Goal: Find specific page/section: Find specific page/section

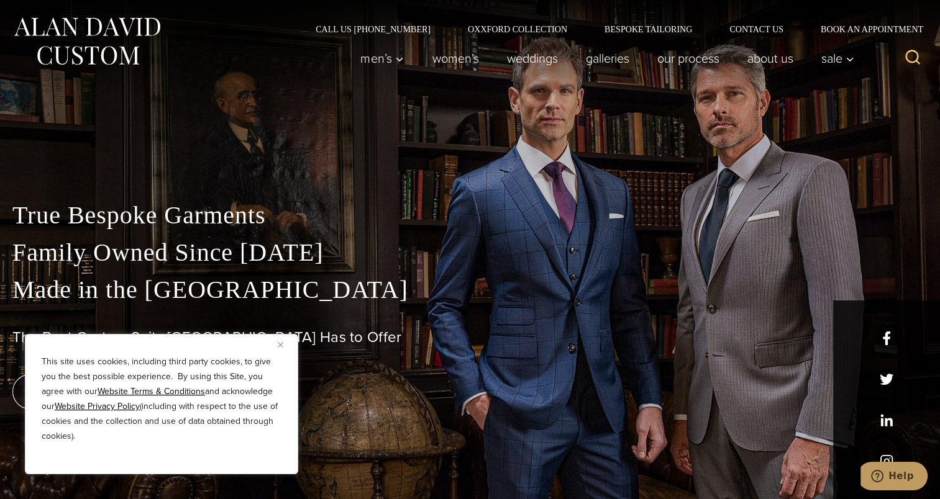
click at [283, 345] on button "Close" at bounding box center [285, 344] width 15 height 15
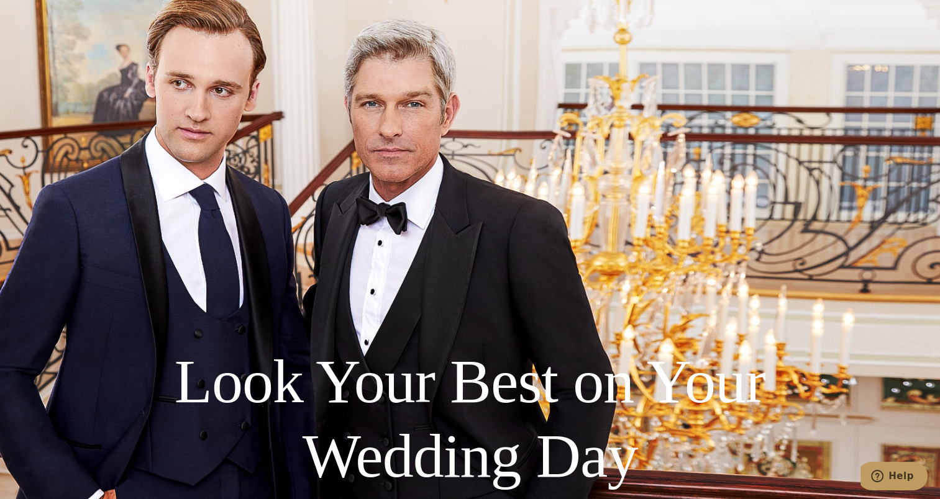
scroll to position [2608, 0]
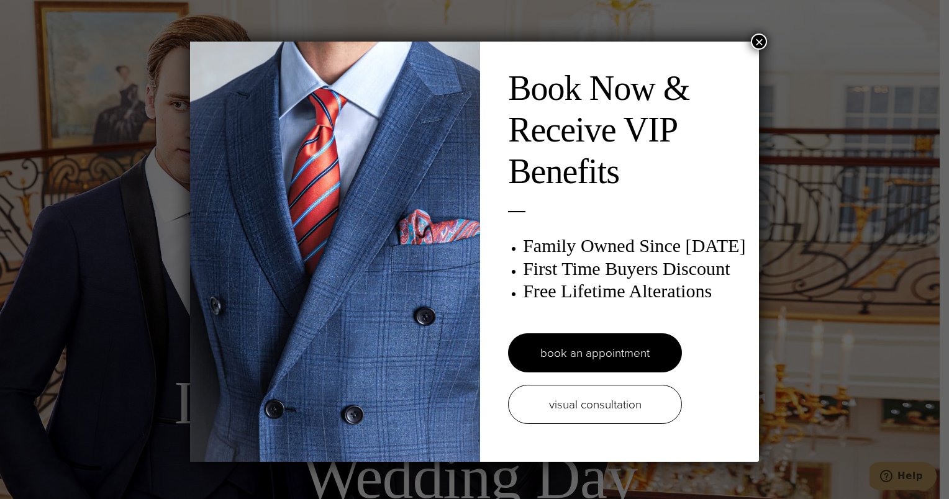
click at [755, 40] on button "×" at bounding box center [759, 42] width 16 height 16
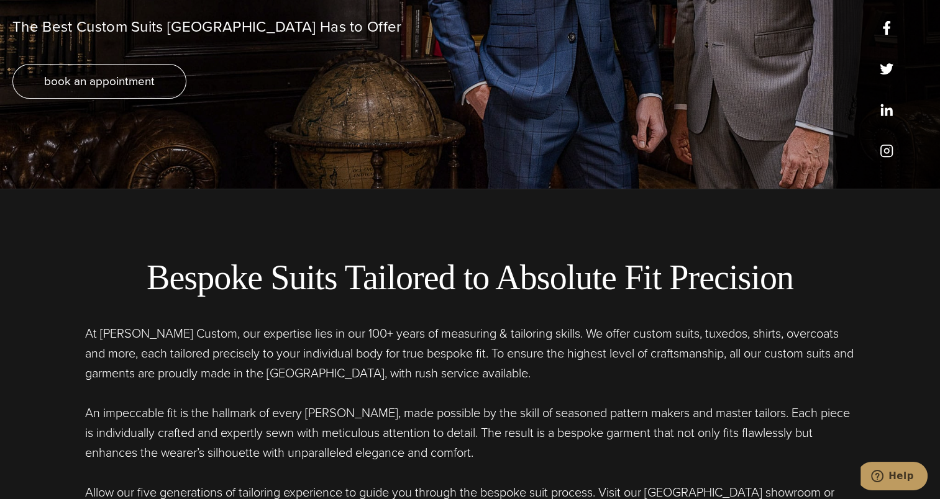
scroll to position [0, 0]
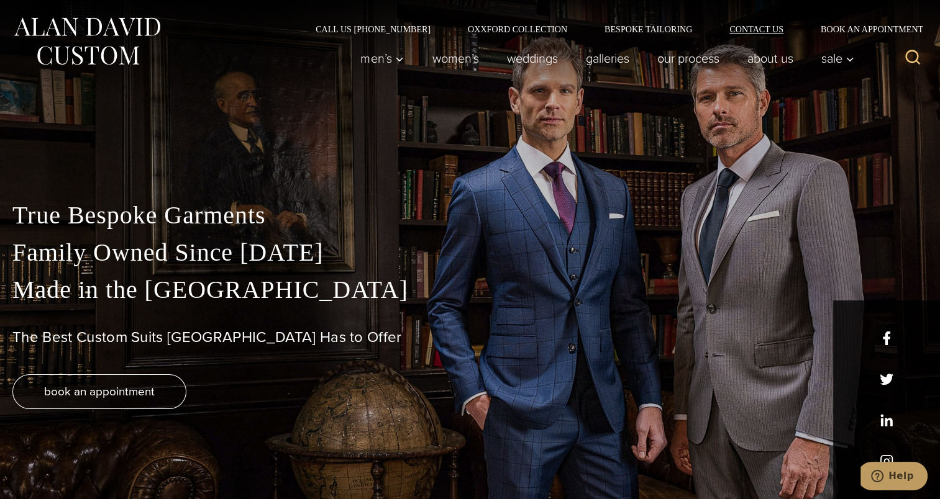
click at [746, 25] on link "Contact Us" at bounding box center [755, 29] width 91 height 9
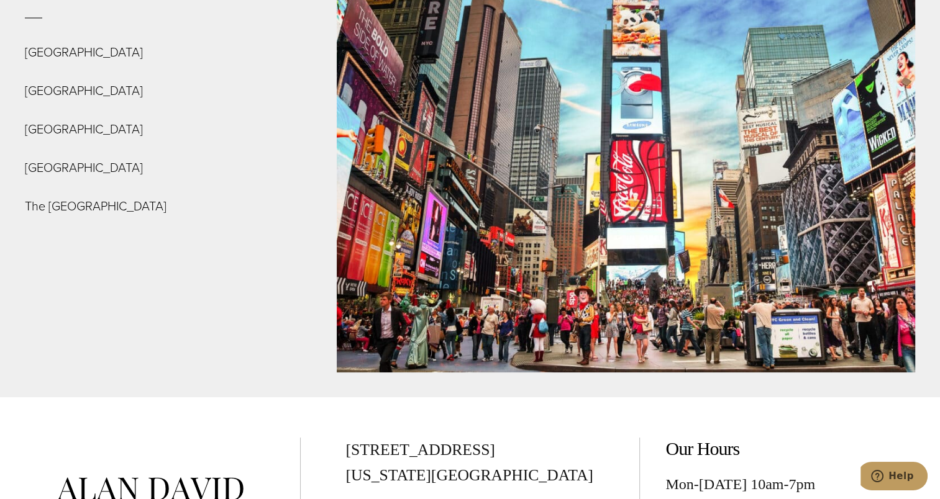
scroll to position [4473, 0]
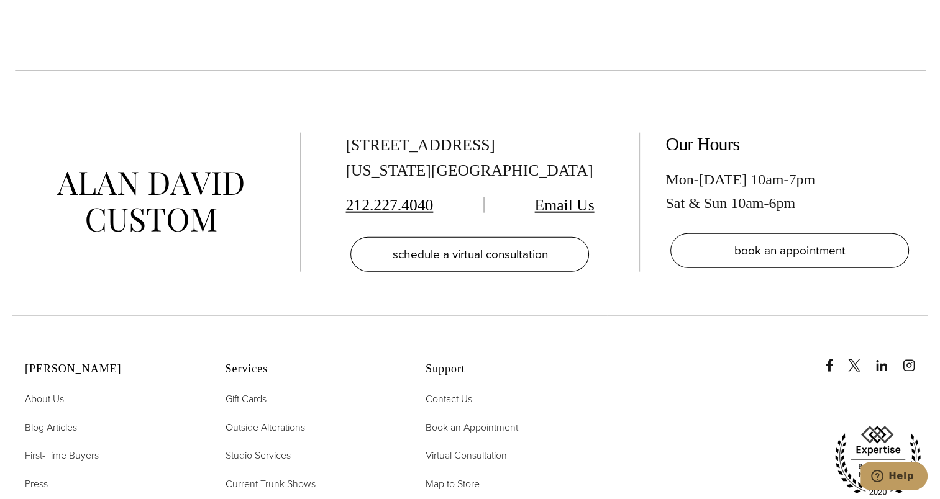
scroll to position [2981, 0]
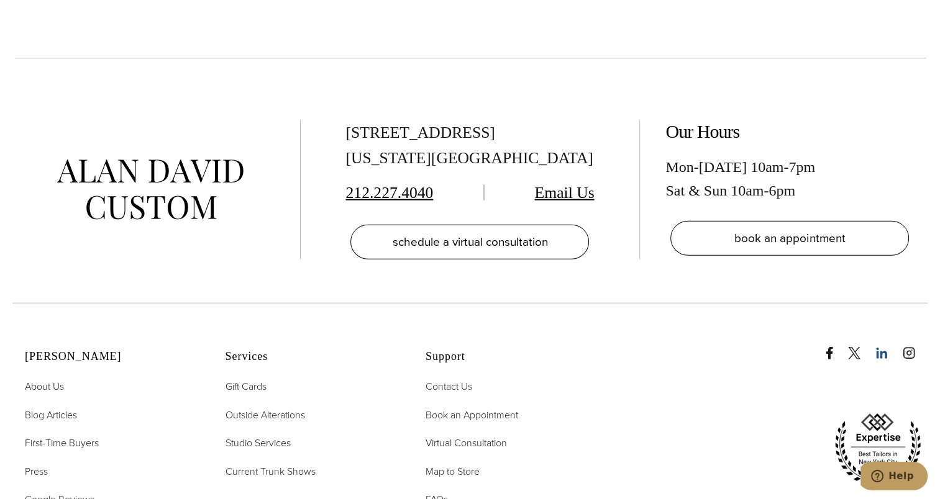
click at [878, 354] on icon "linkedin" at bounding box center [881, 353] width 12 height 12
